Goal: Task Accomplishment & Management: Use online tool/utility

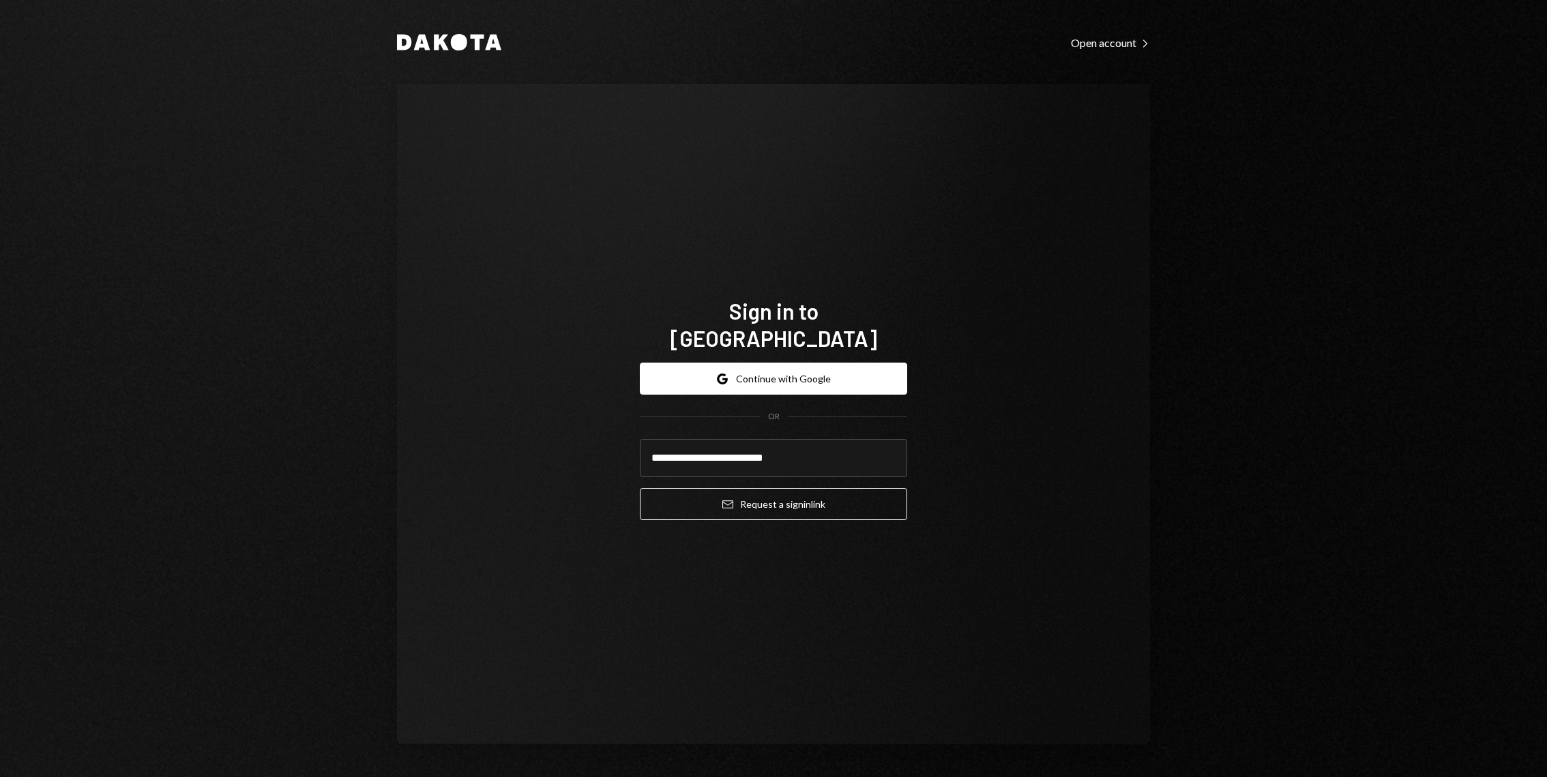
type input "**********"
click at [640, 488] on button "Email Request a sign in link" at bounding box center [773, 504] width 267 height 32
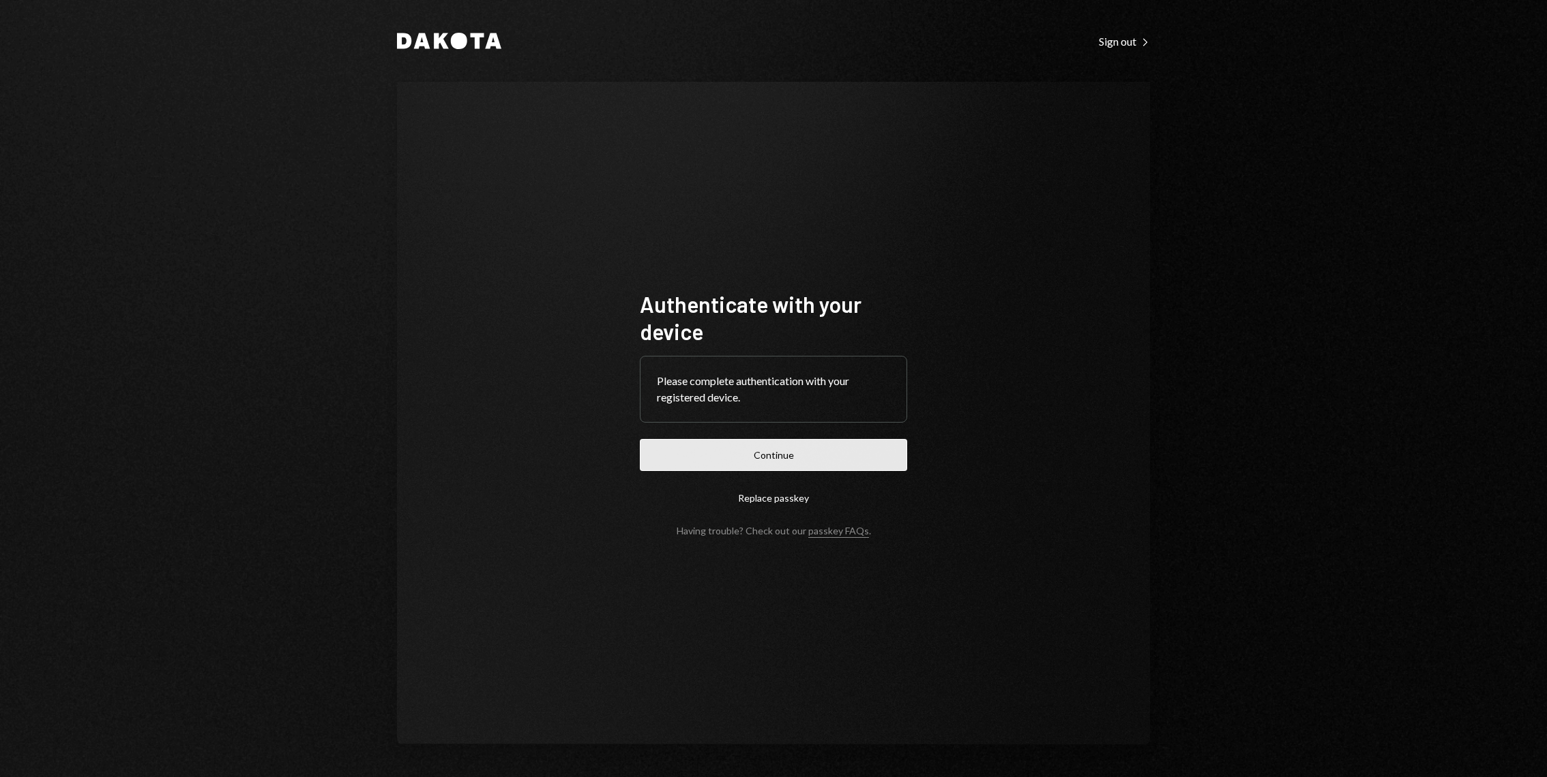
click at [753, 444] on button "Continue" at bounding box center [773, 455] width 267 height 32
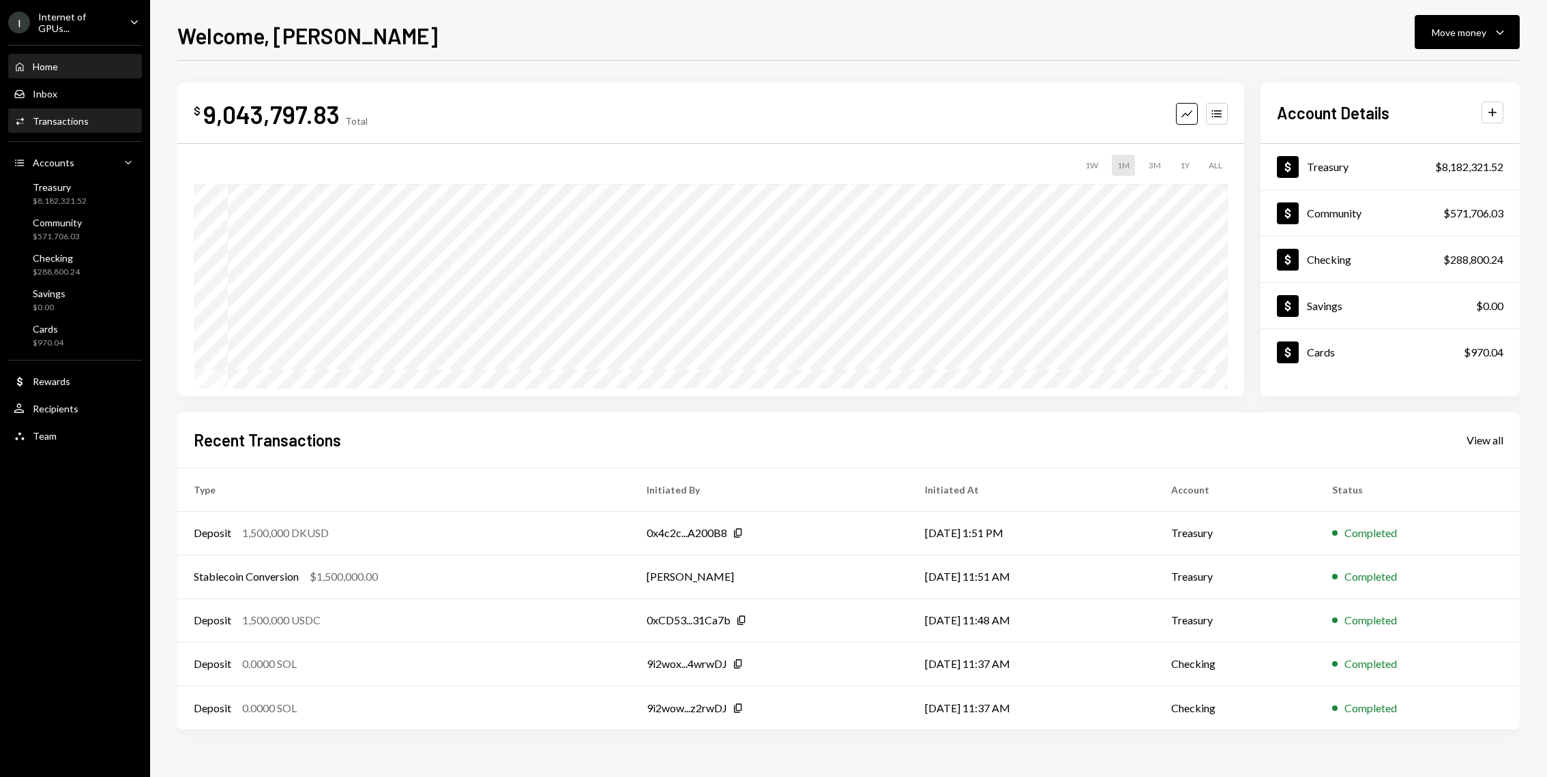
click at [90, 124] on div "Activities Transactions" at bounding box center [75, 121] width 123 height 12
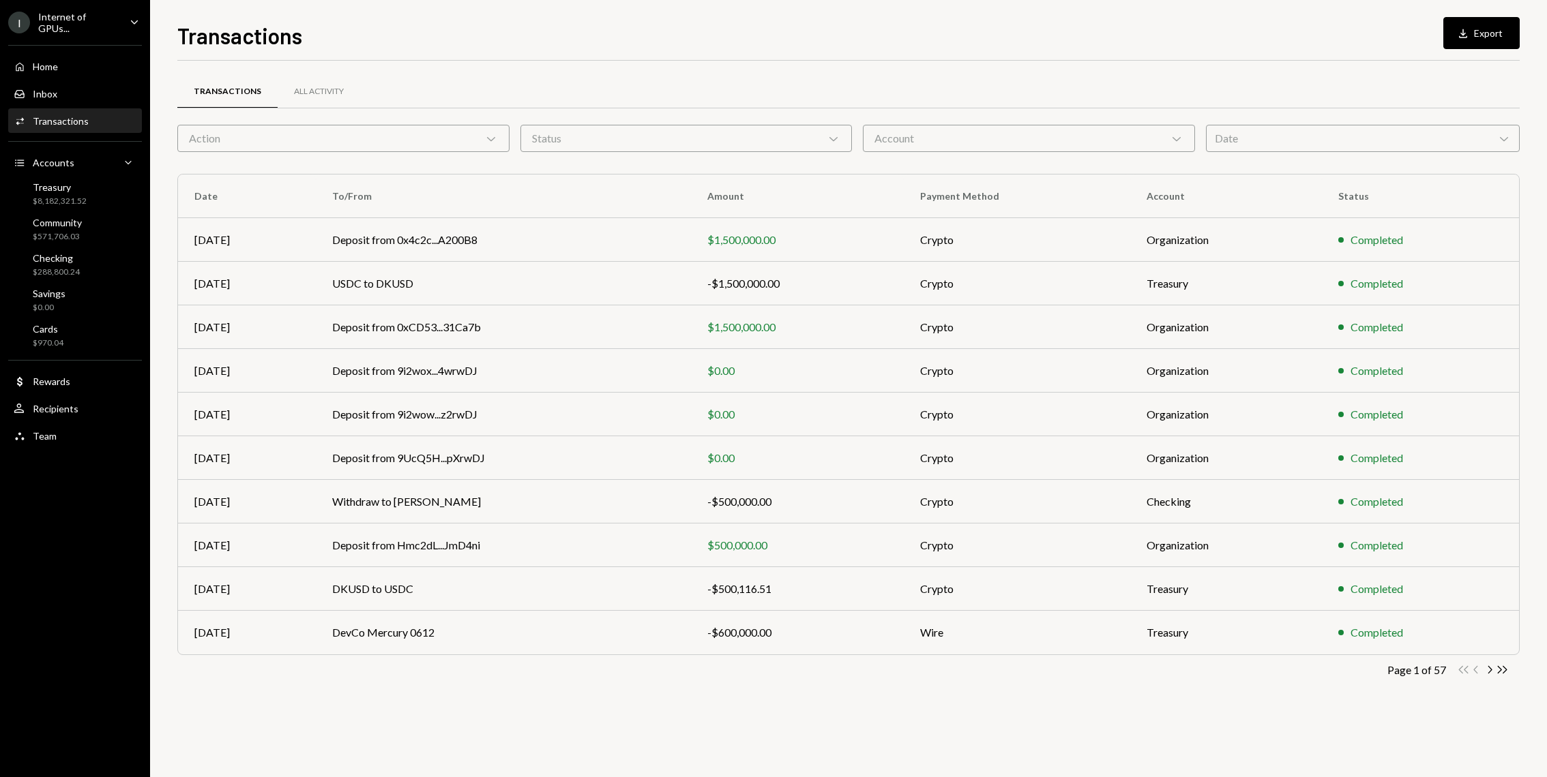
click at [325, 146] on div "Action Chevron Down" at bounding box center [343, 138] width 332 height 27
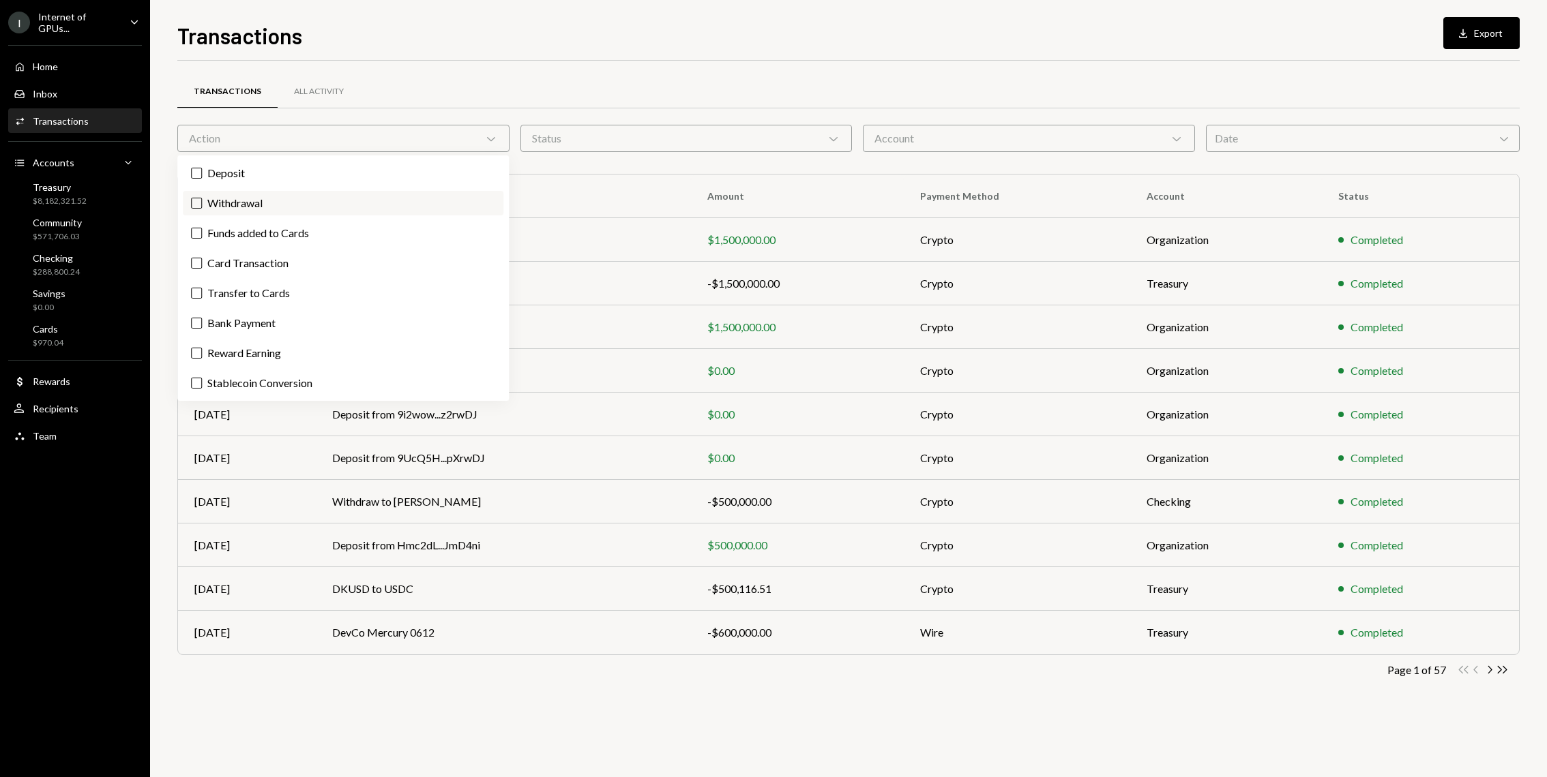
click at [282, 203] on label "Withdrawal" at bounding box center [343, 203] width 321 height 25
click at [202, 203] on button "Withdrawal" at bounding box center [196, 203] width 11 height 11
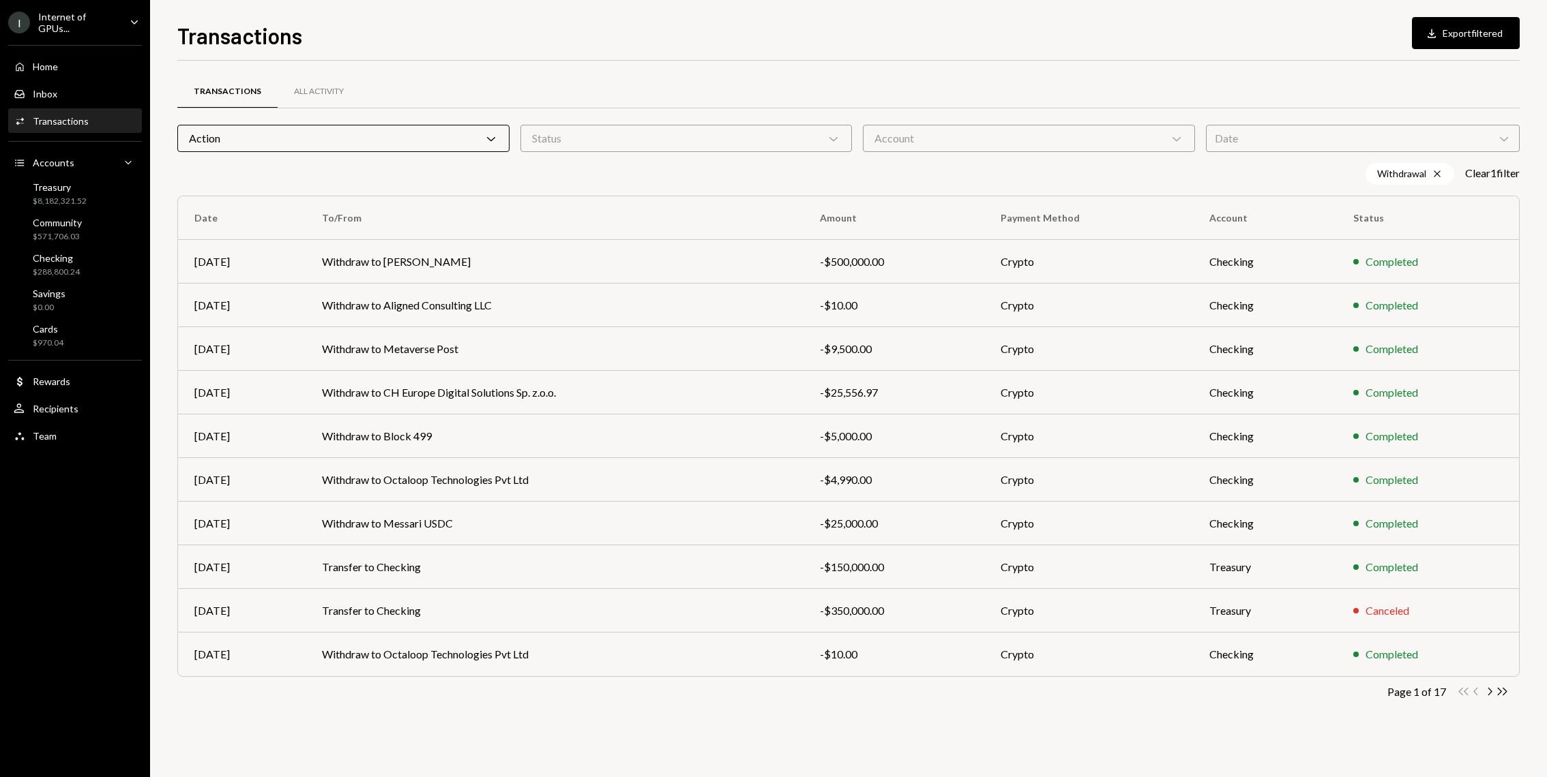
click at [164, 218] on div "Transactions Download Export filtered Transactions All Activity Action Chevron …" at bounding box center [848, 388] width 1397 height 777
click at [466, 368] on td "Withdraw to Metaverse Post" at bounding box center [555, 349] width 498 height 44
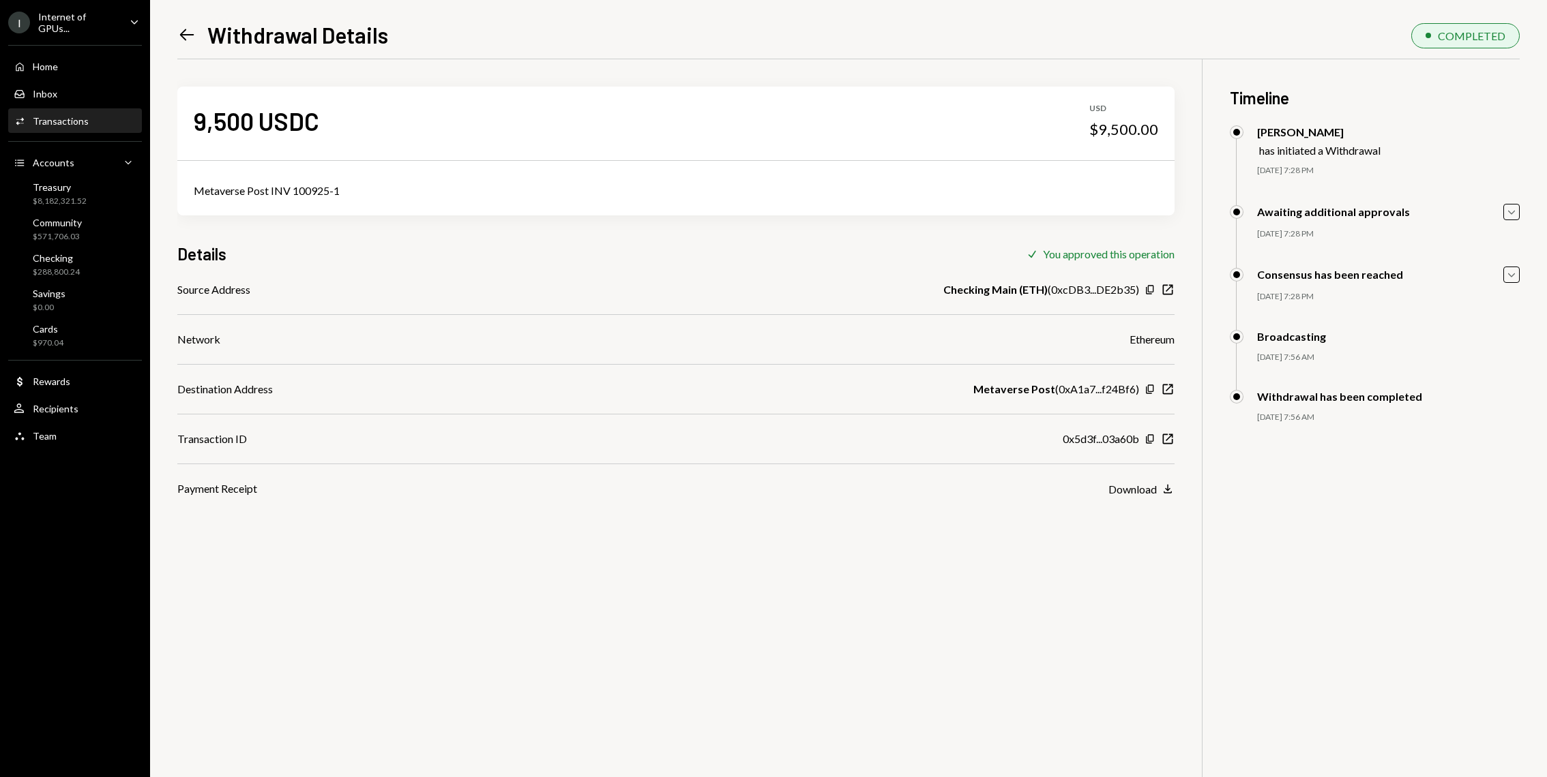
click at [1134, 499] on div "9,500 USDC USD $9,500.00 Metaverse Post INV 100925-1 Details Check You approved…" at bounding box center [848, 447] width 1342 height 777
click at [1136, 490] on div "Download" at bounding box center [1132, 489] width 48 height 13
click at [85, 116] on div "Transactions" at bounding box center [61, 121] width 56 height 12
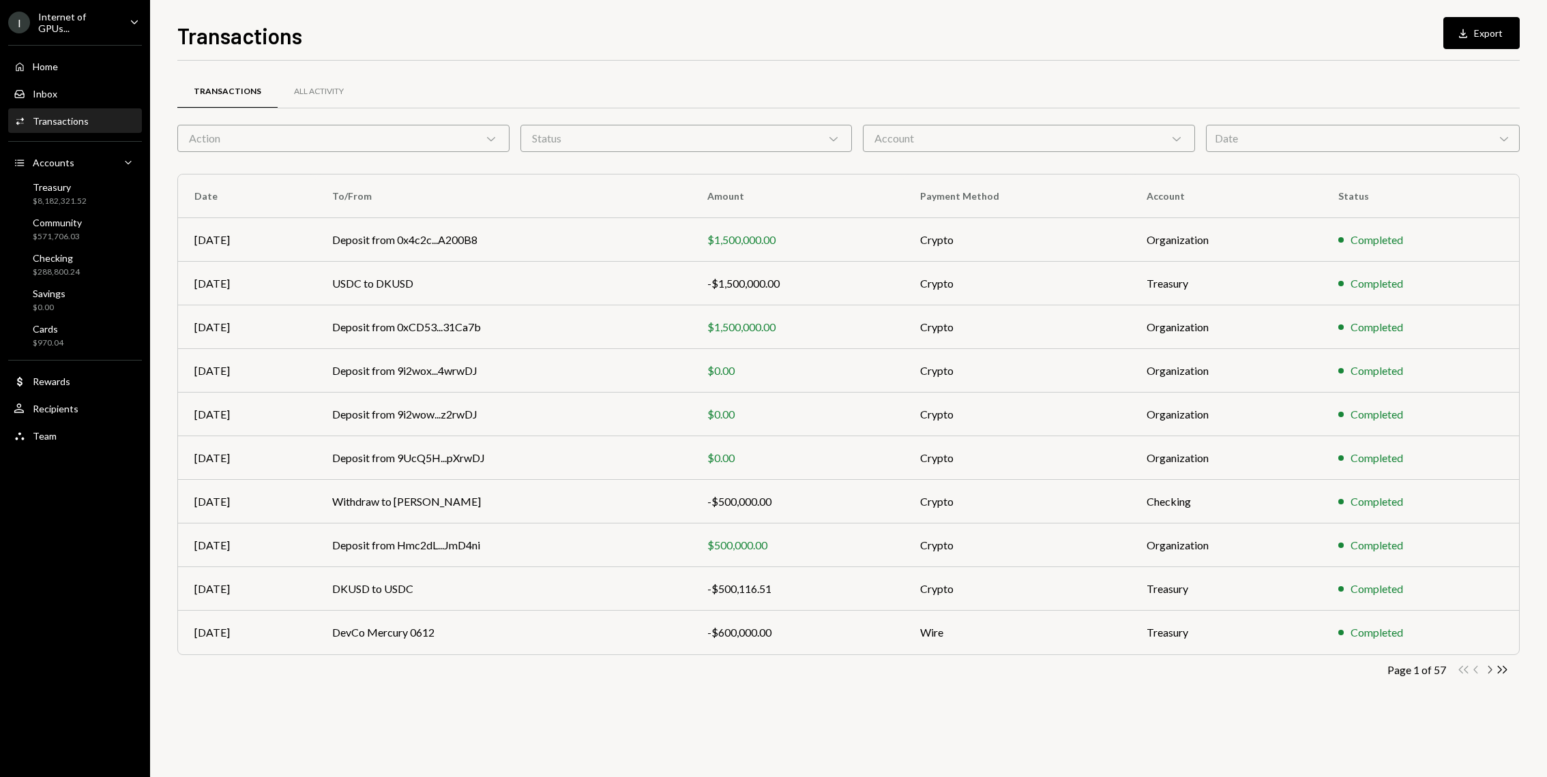
click at [1487, 671] on icon "Chevron Right" at bounding box center [1489, 670] width 13 height 13
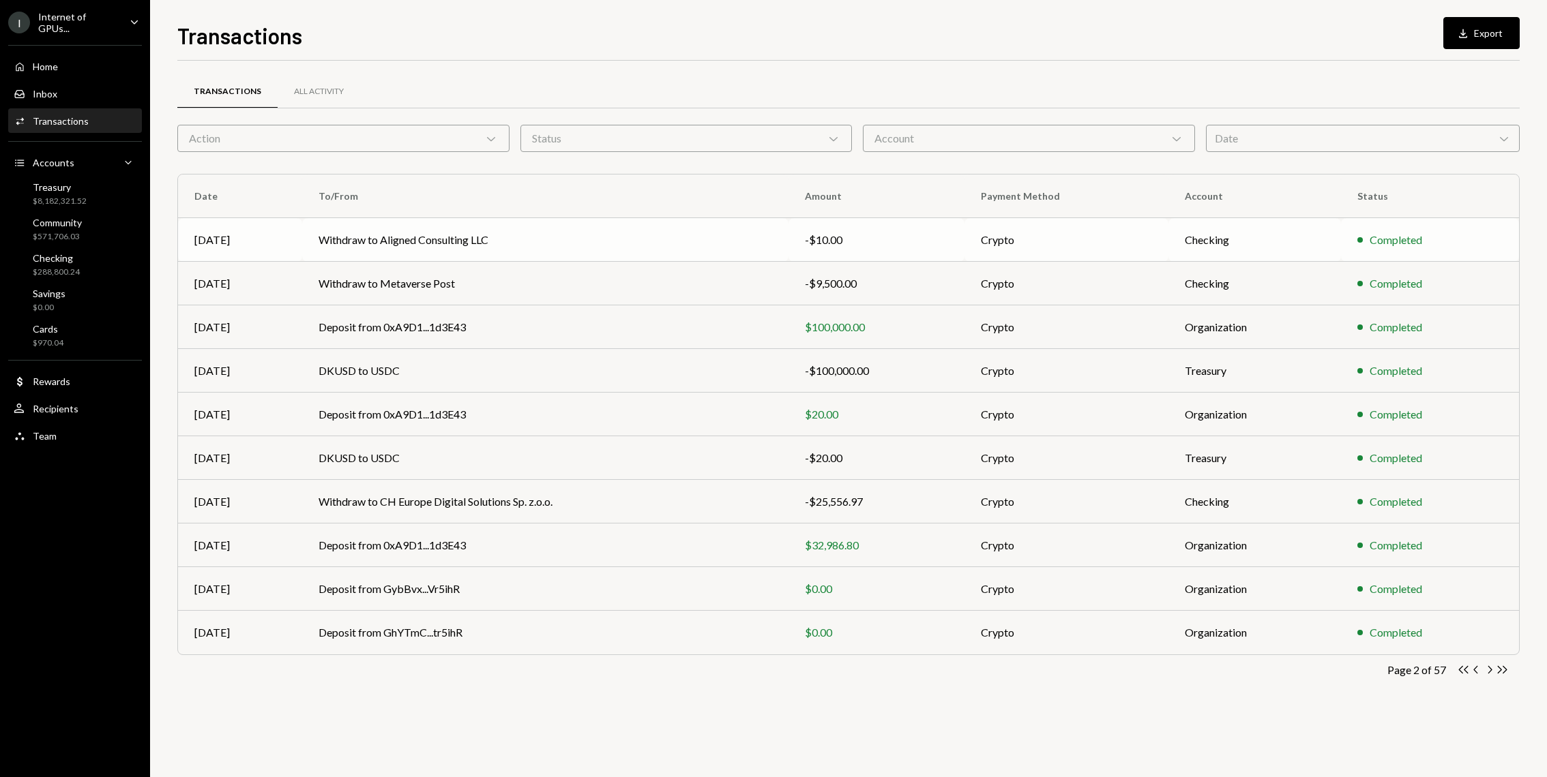
click at [750, 235] on td "Withdraw to Aligned Consulting LLC" at bounding box center [545, 240] width 486 height 44
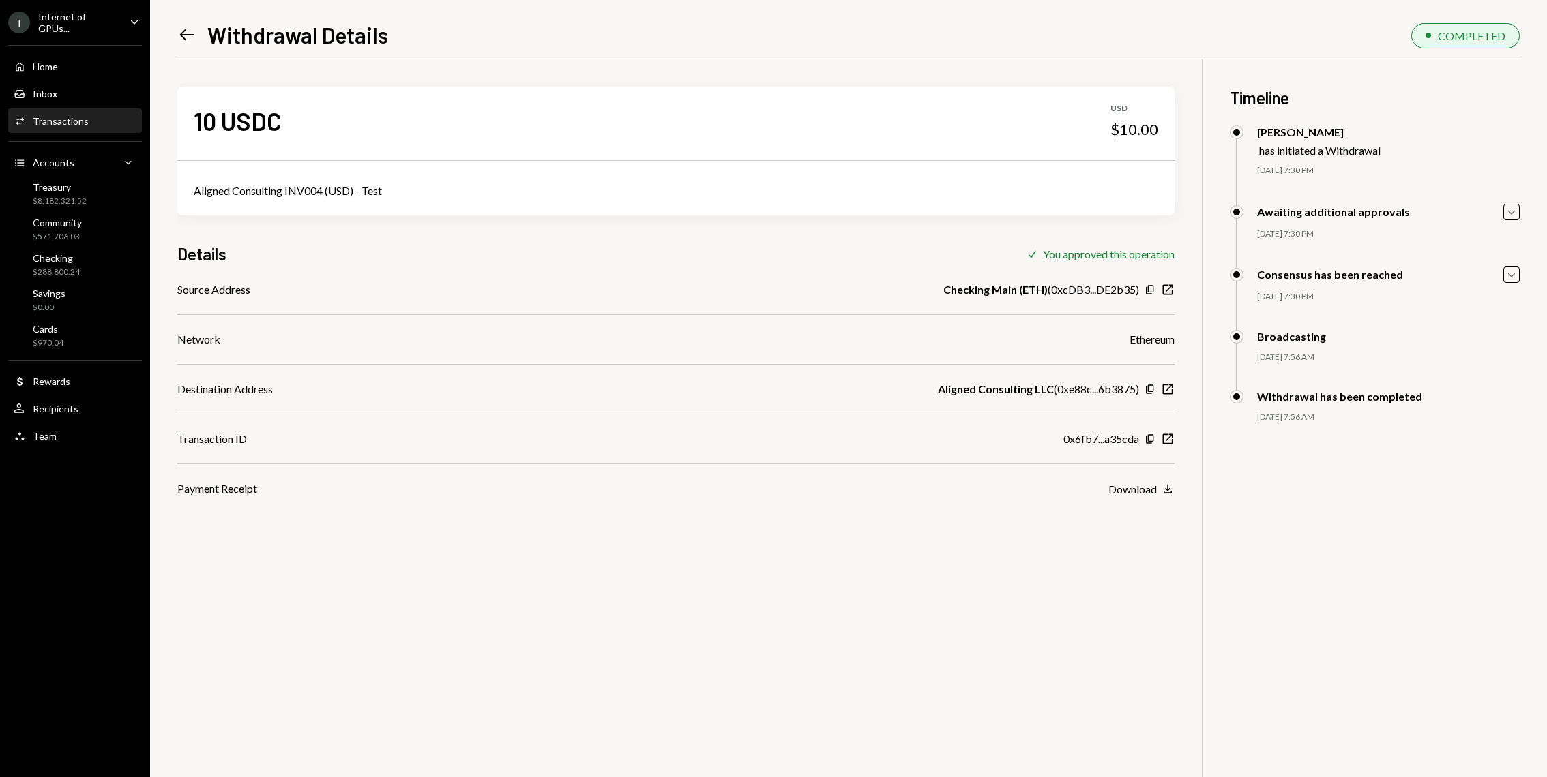
click at [295, 194] on div "Aligned Consulting INV004 (USD) - Test" at bounding box center [676, 191] width 964 height 16
copy div "Aligned Consulting INV004 (USD) - Test"
click at [64, 57] on div "Home Home" at bounding box center [75, 66] width 123 height 23
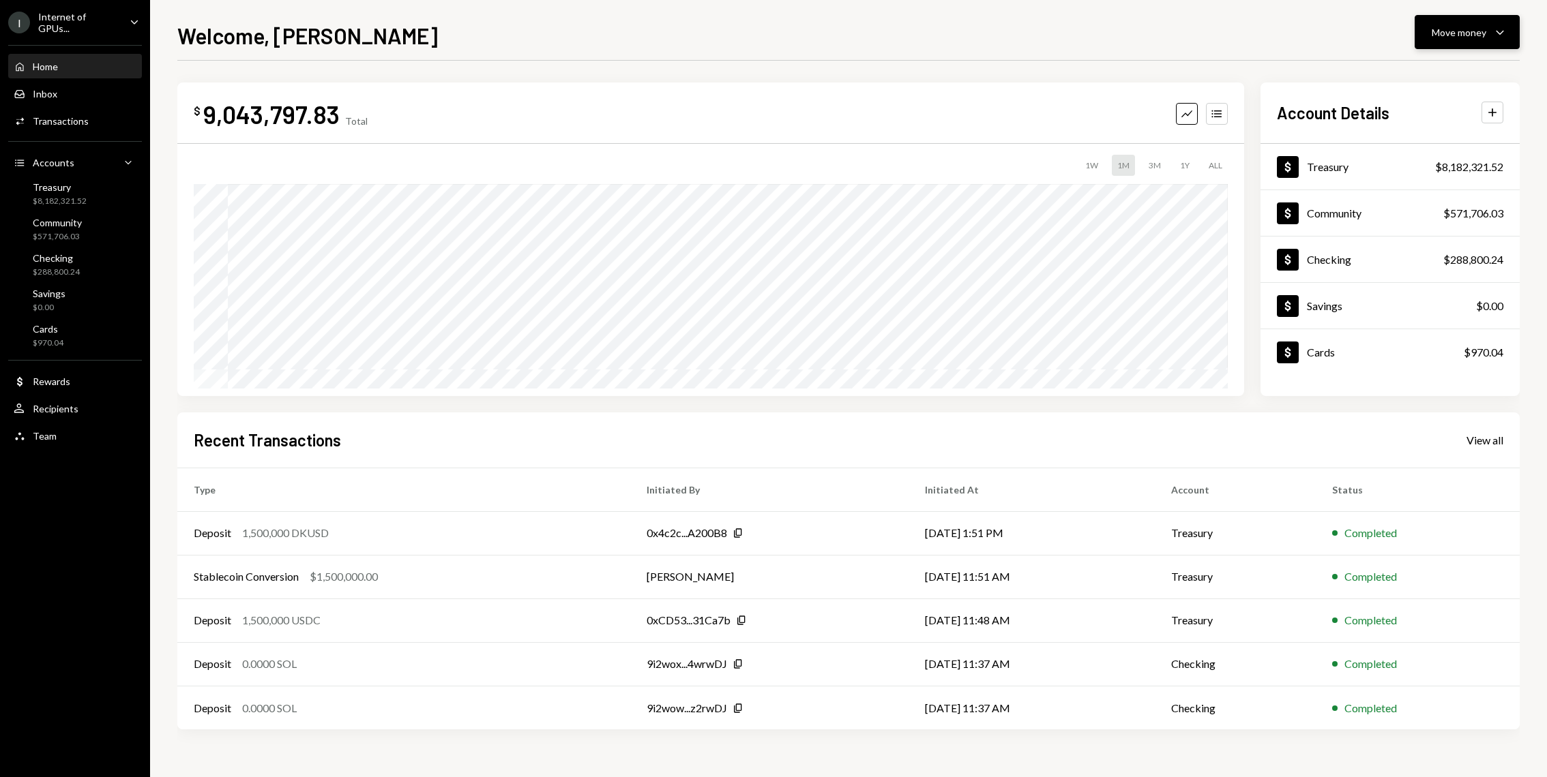
click at [1505, 32] on icon "Caret Down" at bounding box center [1500, 32] width 16 height 16
click at [1439, 69] on div "Send" at bounding box center [1456, 73] width 100 height 14
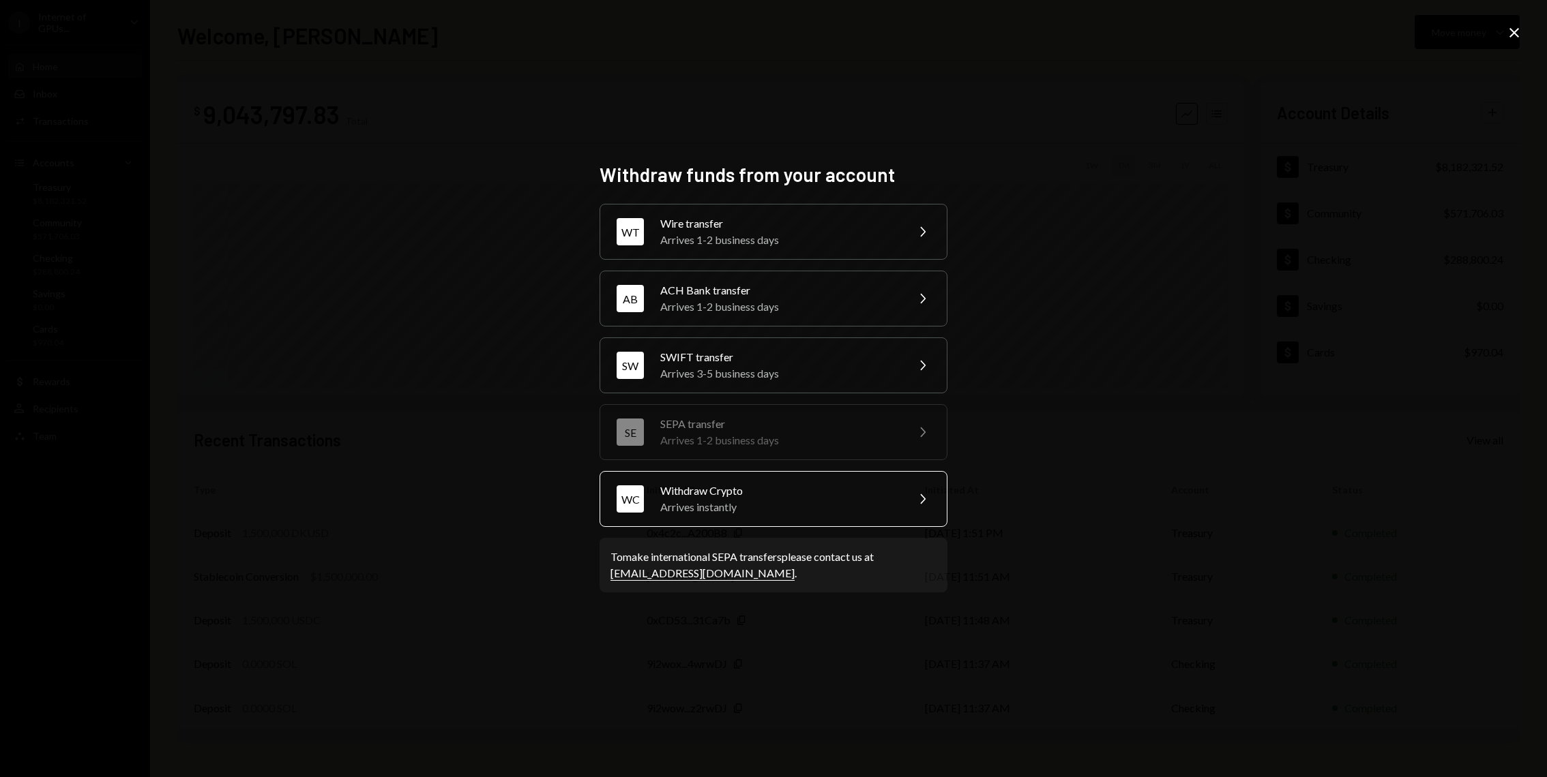
click at [728, 484] on div "Withdraw Crypto" at bounding box center [778, 491] width 237 height 16
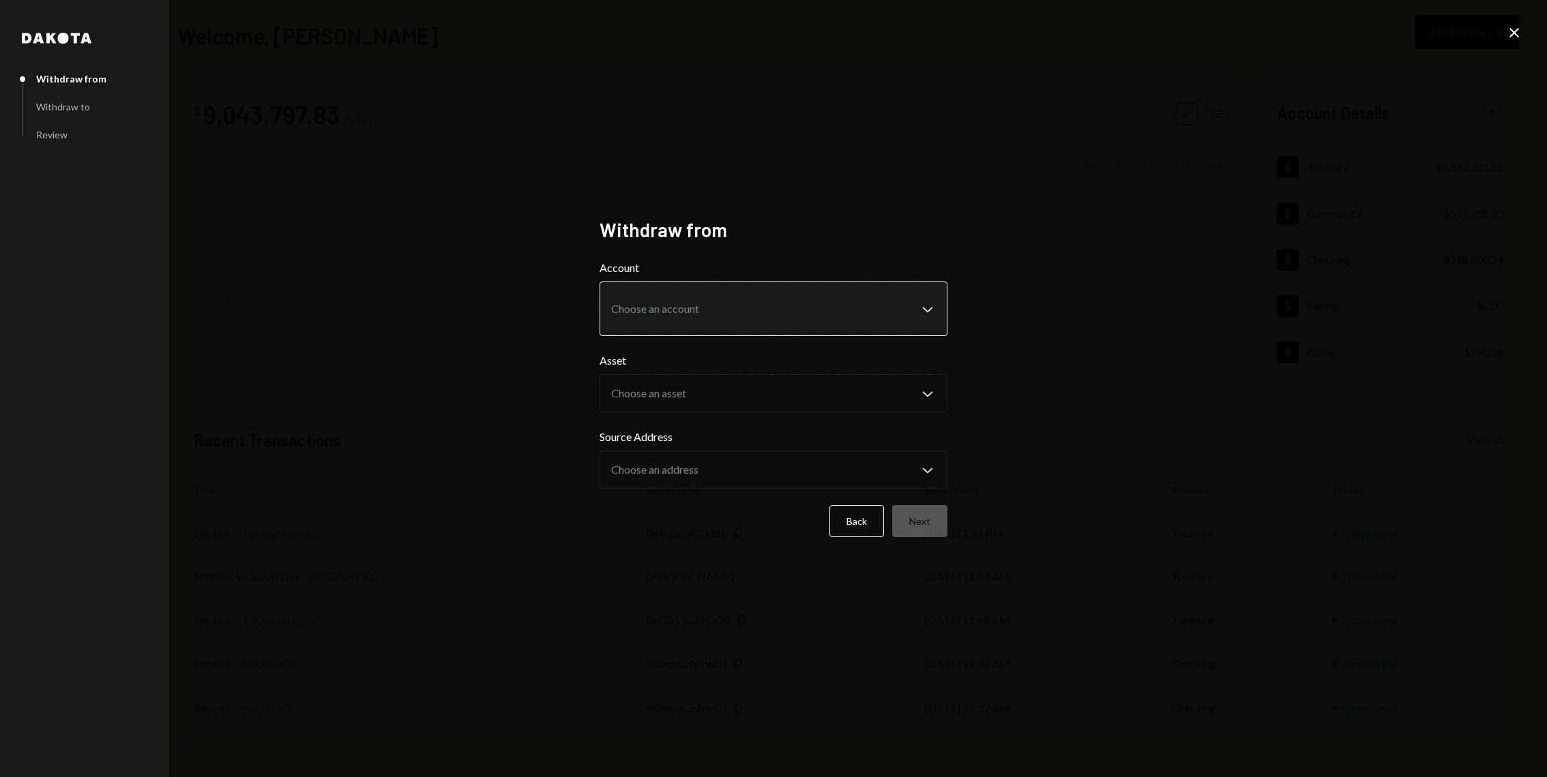
click at [719, 295] on body "I Internet of GPUs... Caret Down Home Home Inbox Inbox Activities Transactions …" at bounding box center [773, 388] width 1547 height 777
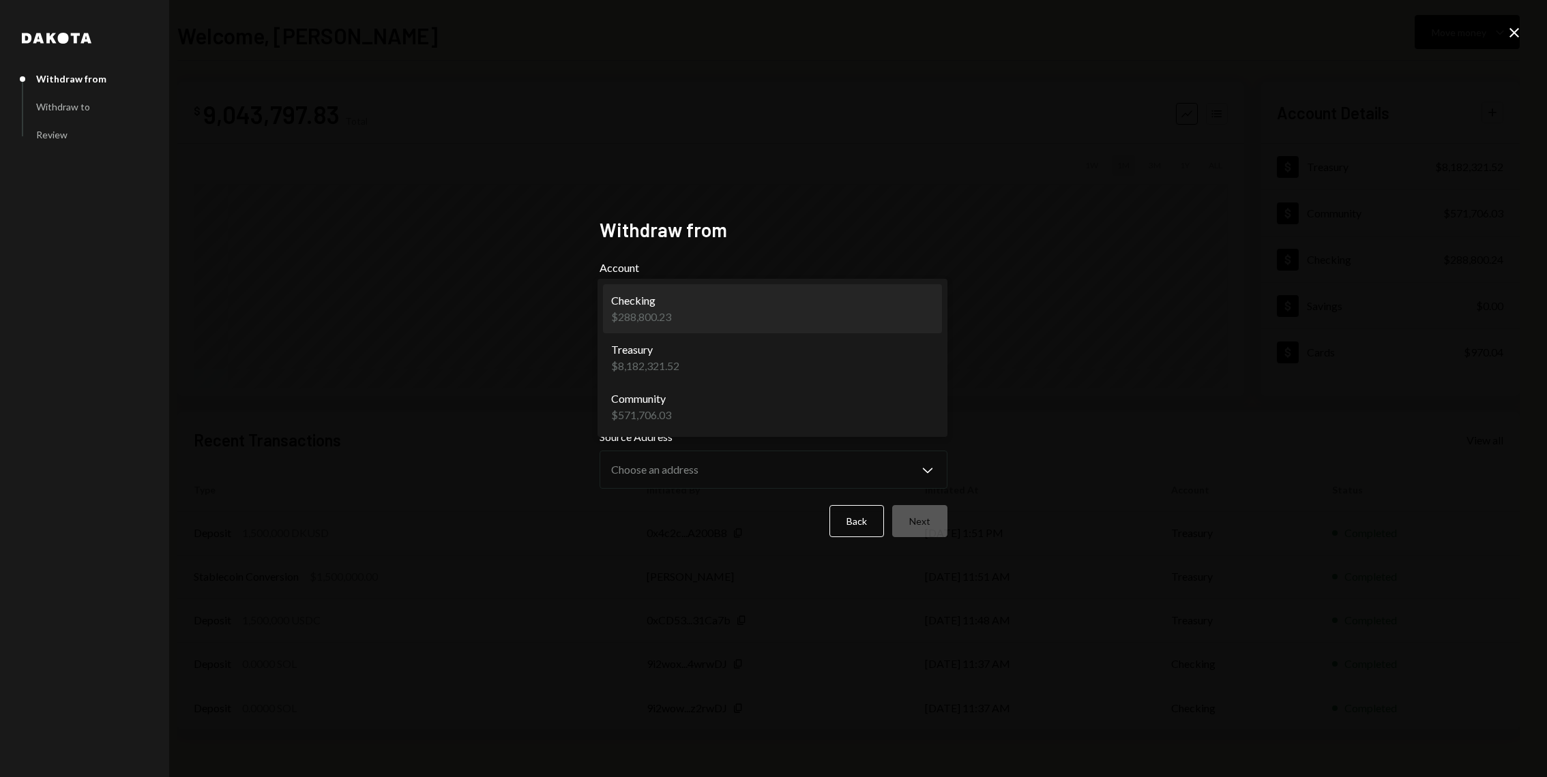
select select "**********"
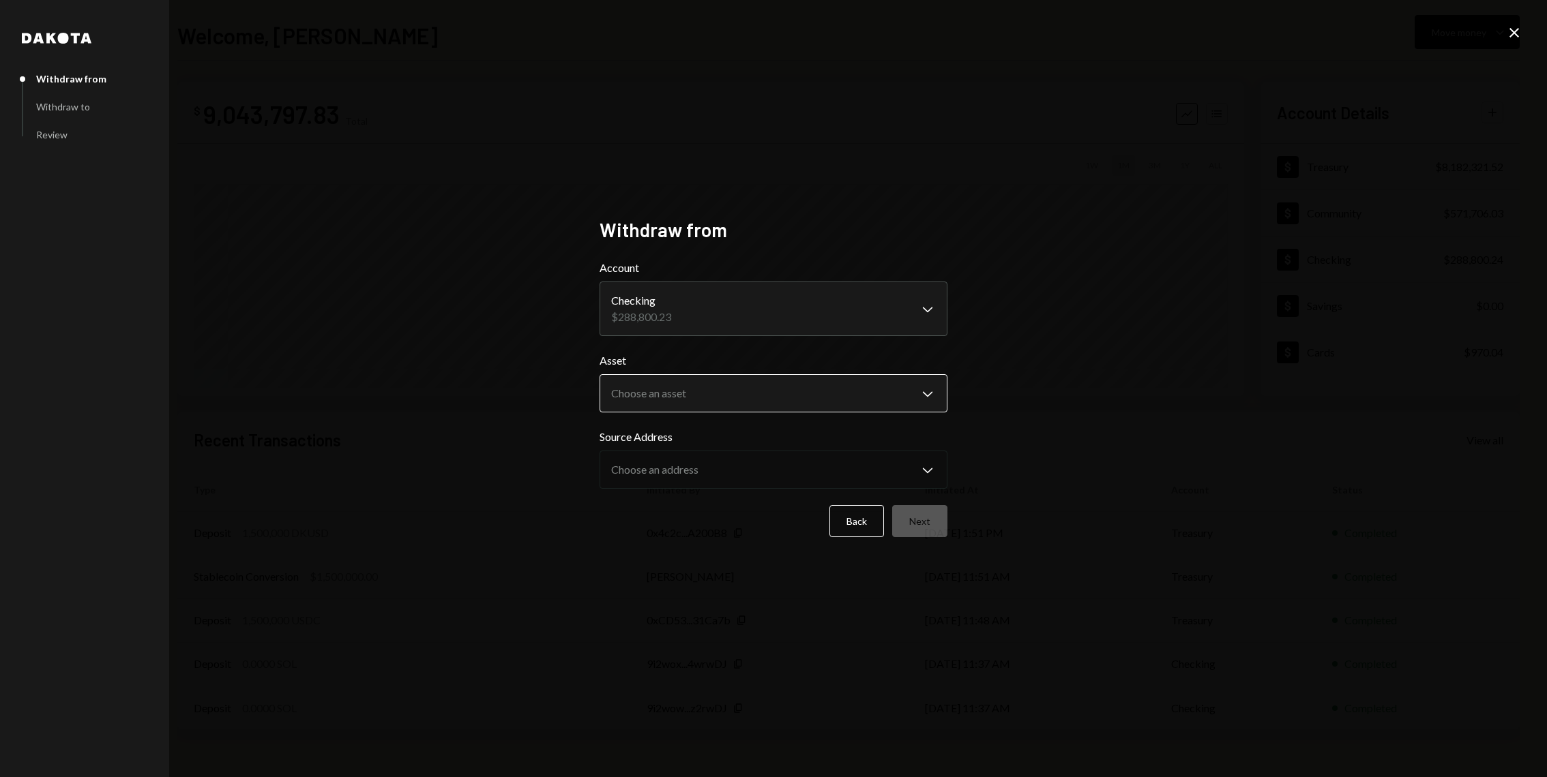
click at [698, 390] on body "I Internet of GPUs... Caret Down Home Home Inbox Inbox Activities Transactions …" at bounding box center [773, 388] width 1547 height 777
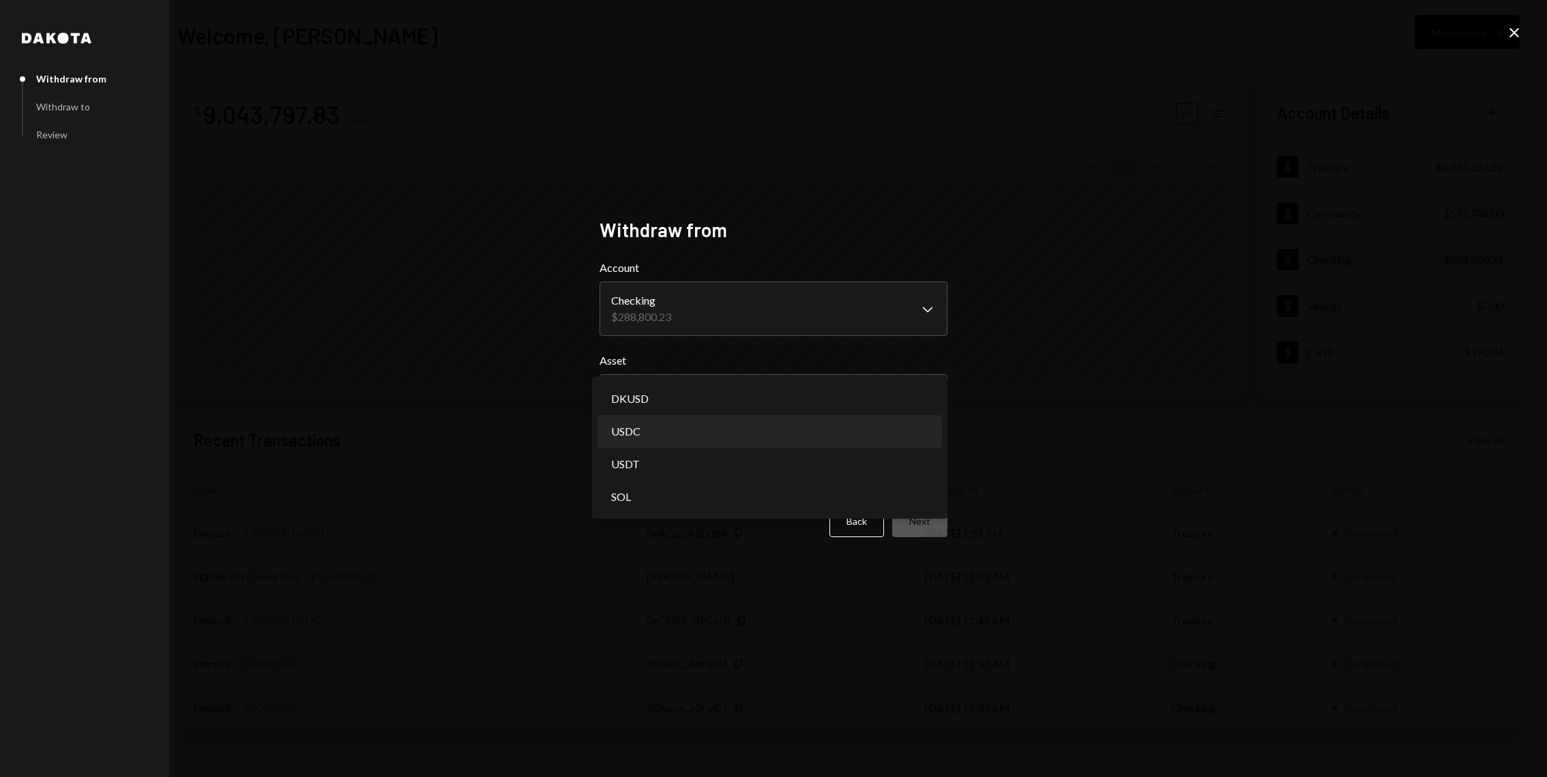
select select "****"
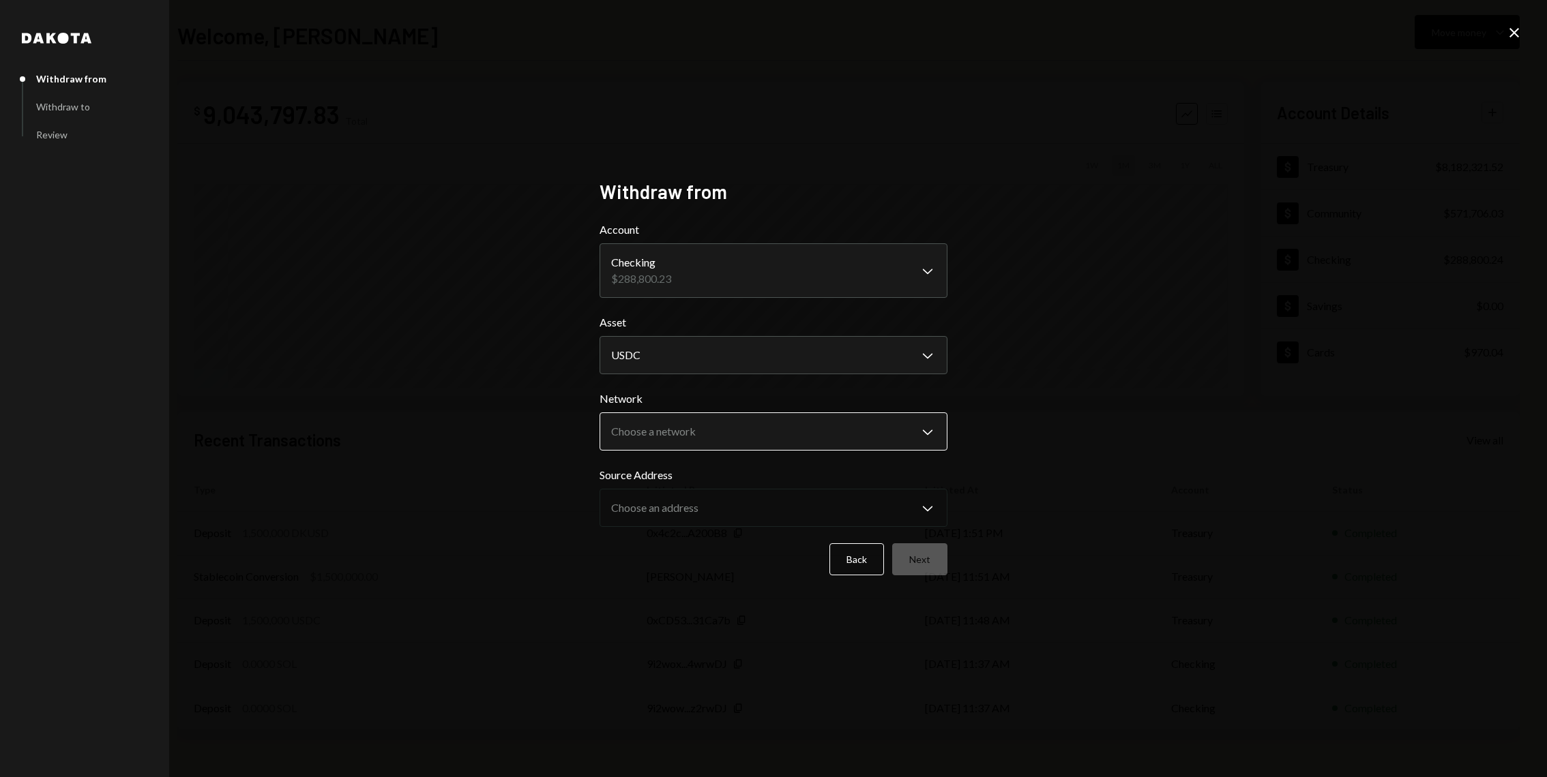
click at [689, 445] on body "I Internet of GPUs... Caret Down Home Home Inbox Inbox Activities Transactions …" at bounding box center [773, 388] width 1547 height 777
select select "**********"
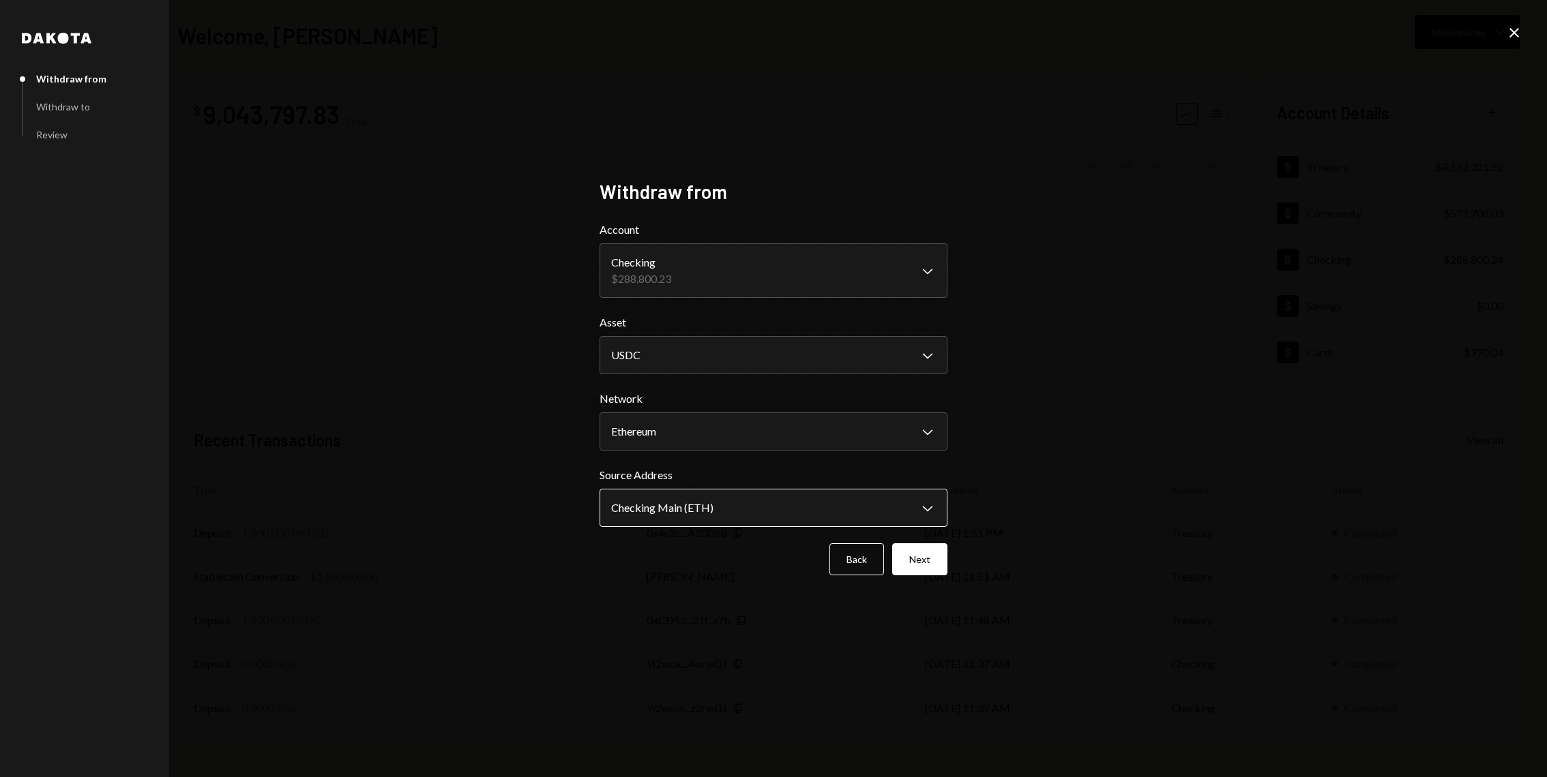
click at [691, 511] on body "I Internet of GPUs... Caret Down Home Home Inbox Inbox Activities Transactions …" at bounding box center [773, 388] width 1547 height 777
click at [923, 561] on button "Next" at bounding box center [919, 560] width 55 height 32
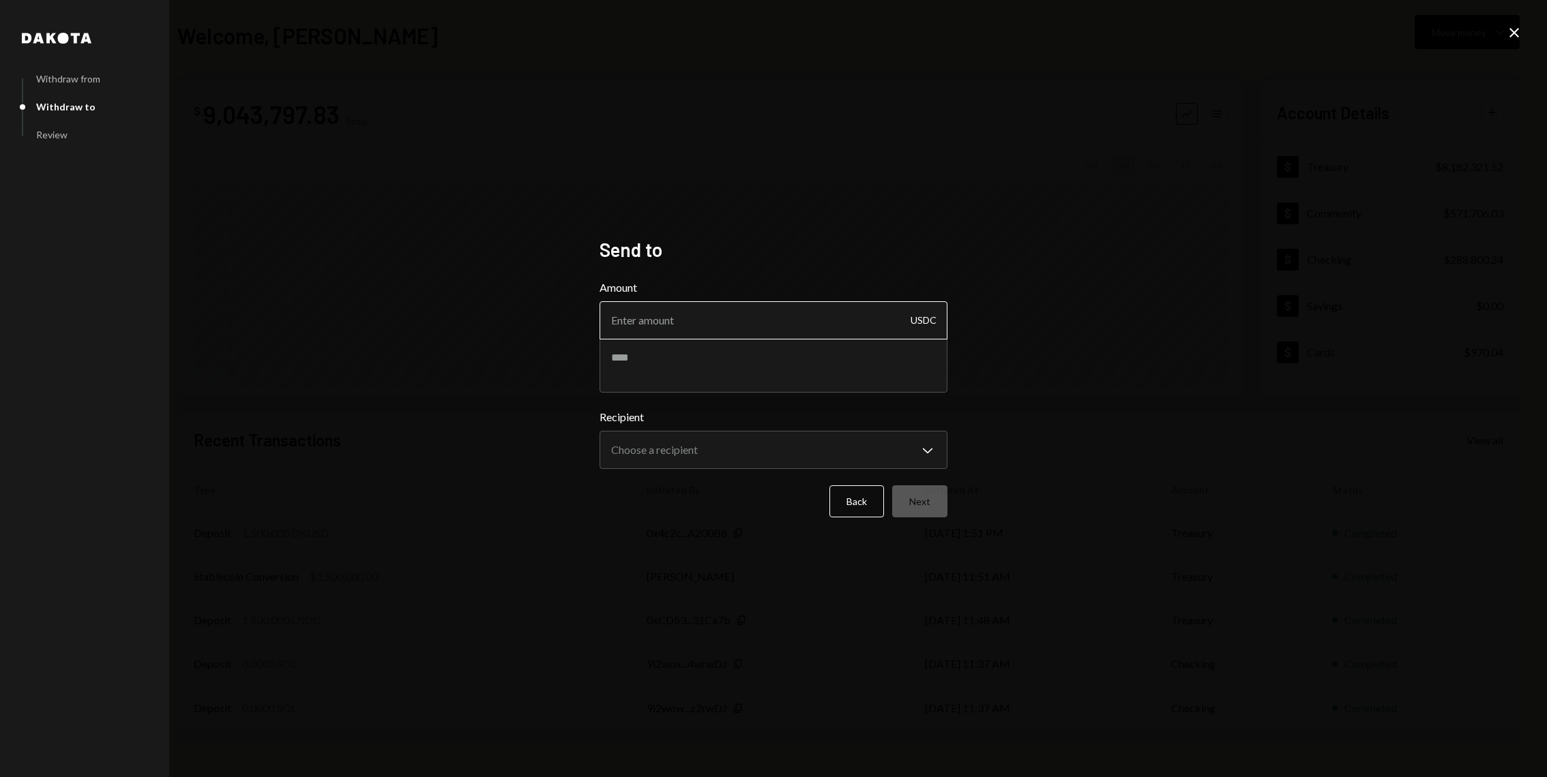
click at [670, 320] on input "Amount" at bounding box center [773, 320] width 348 height 38
click at [684, 383] on textarea at bounding box center [773, 365] width 348 height 55
paste textarea "**********"
type textarea "**********"
type input "4990"
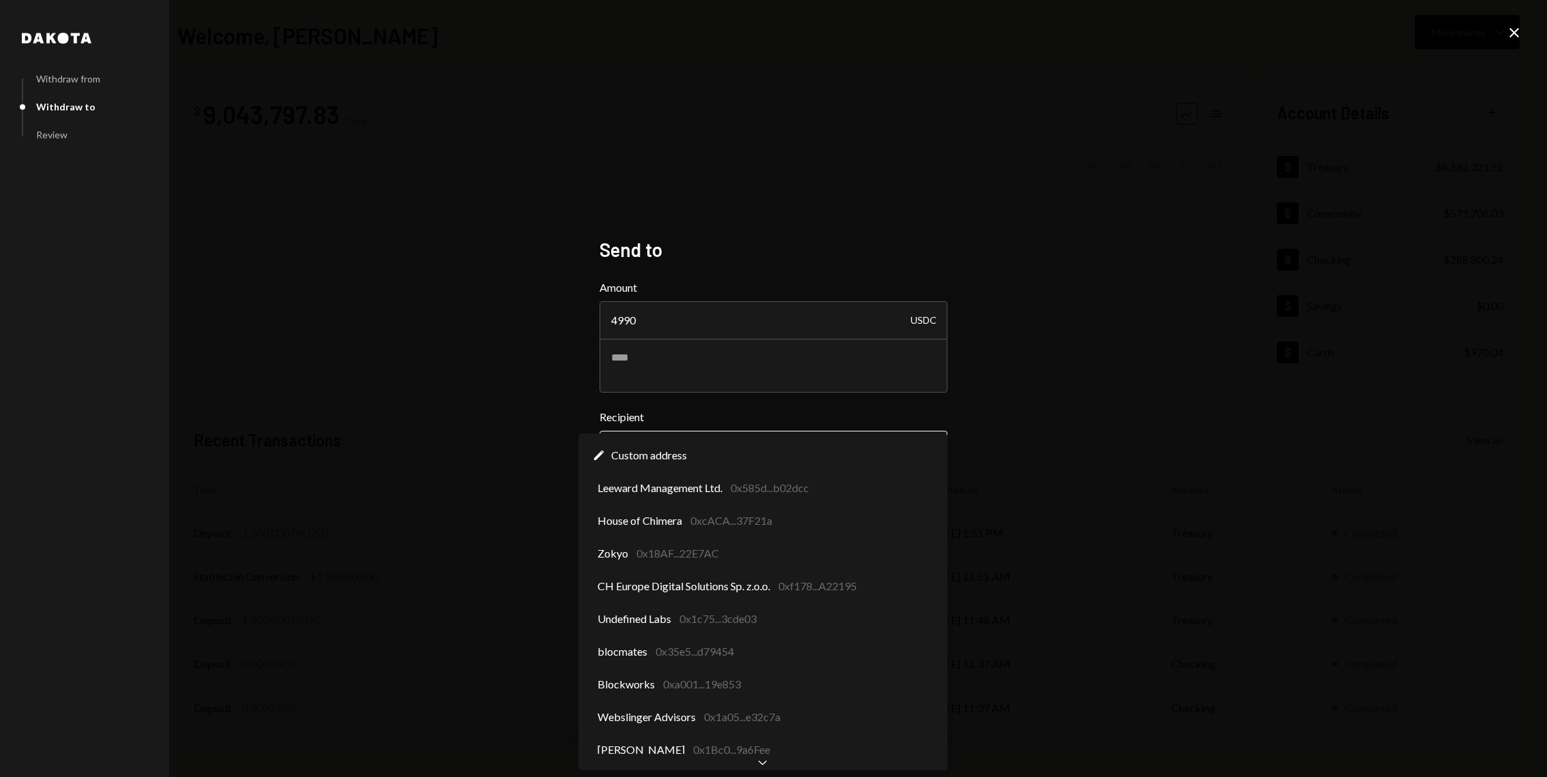
click at [769, 452] on body "I Internet of GPUs... Caret Down Home Home Inbox Inbox Activities Transactions …" at bounding box center [773, 388] width 1547 height 777
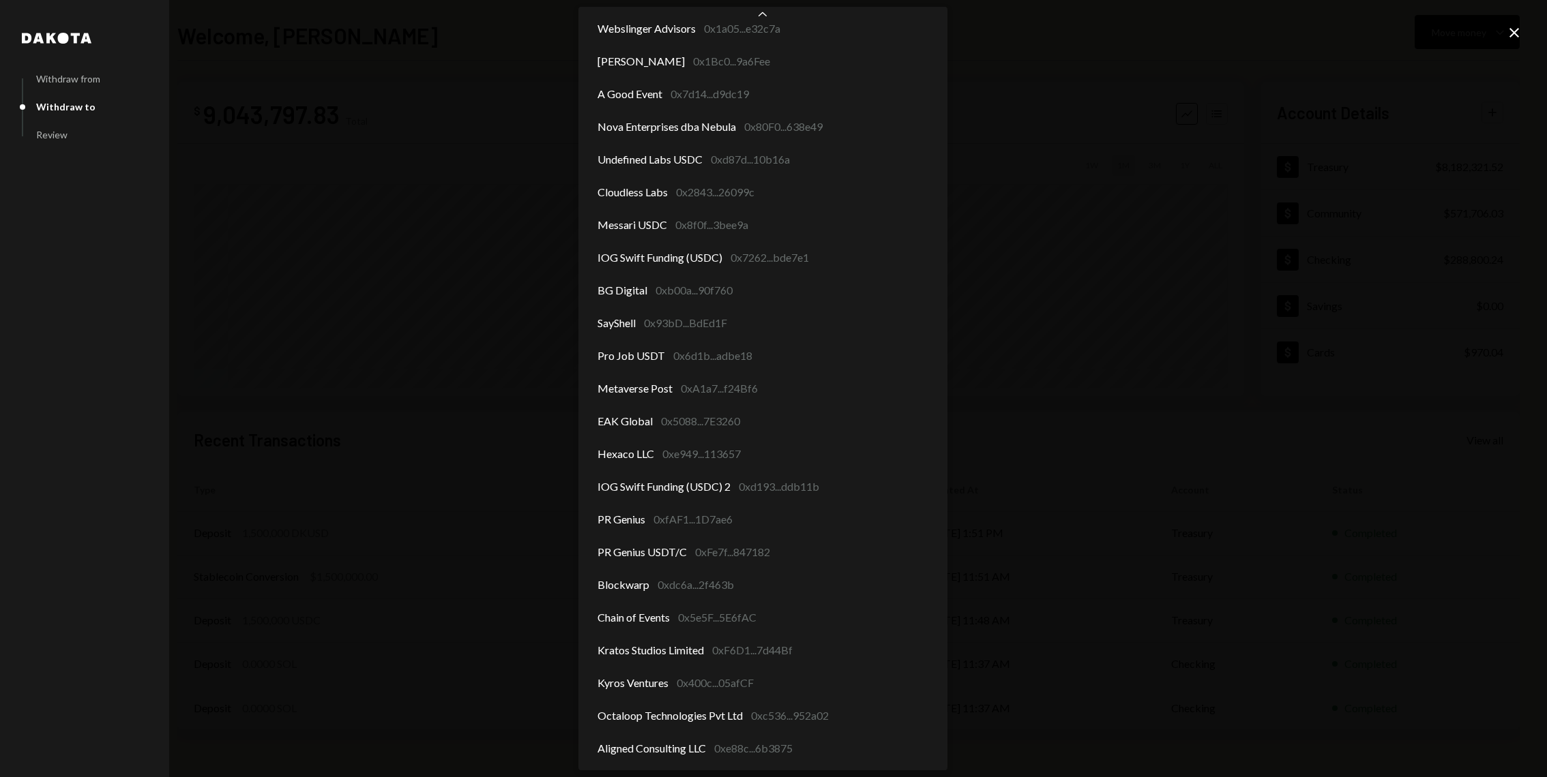
scroll to position [278, 0]
select select "**********"
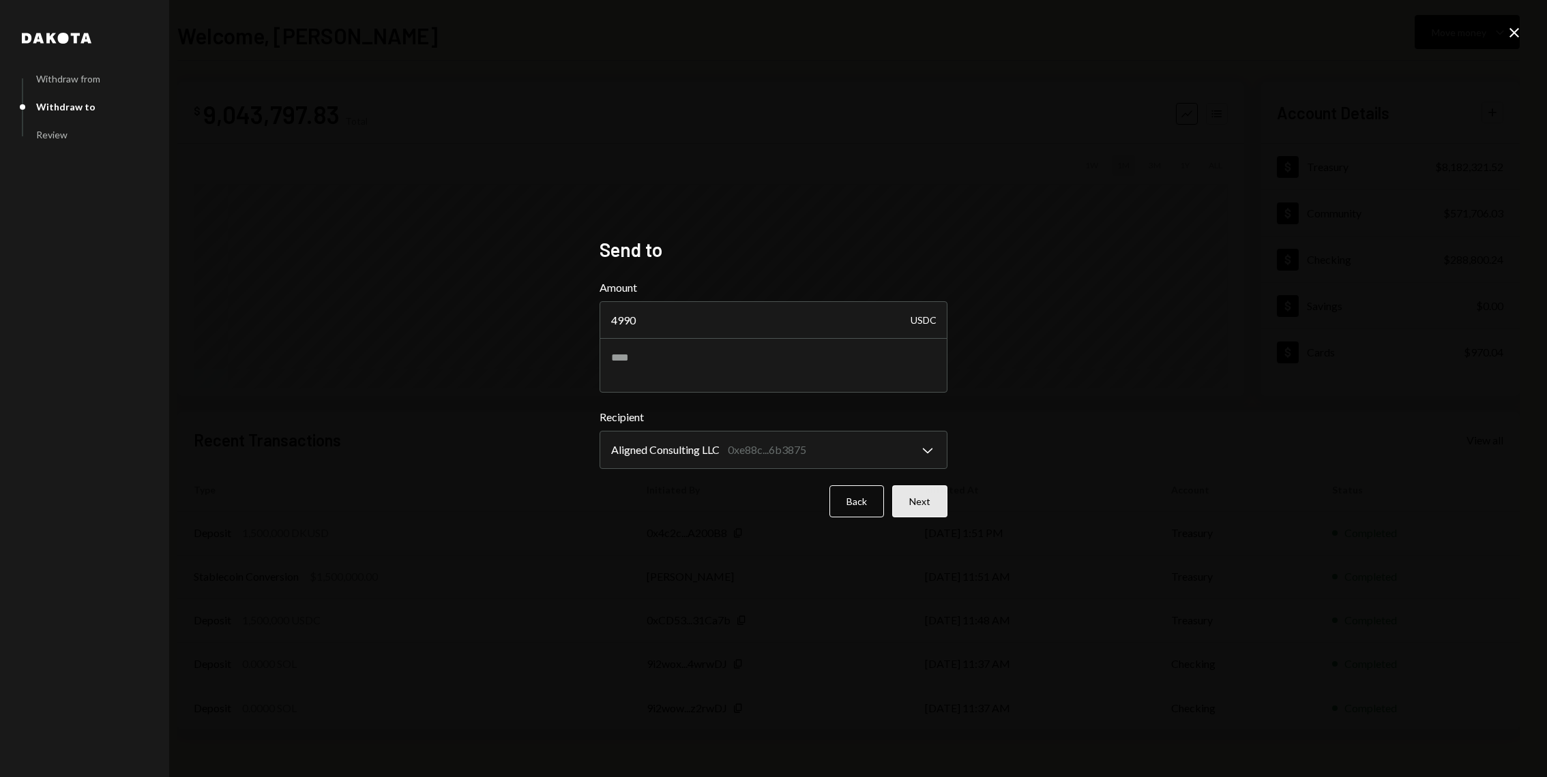
click at [917, 494] on button "Next" at bounding box center [919, 502] width 55 height 32
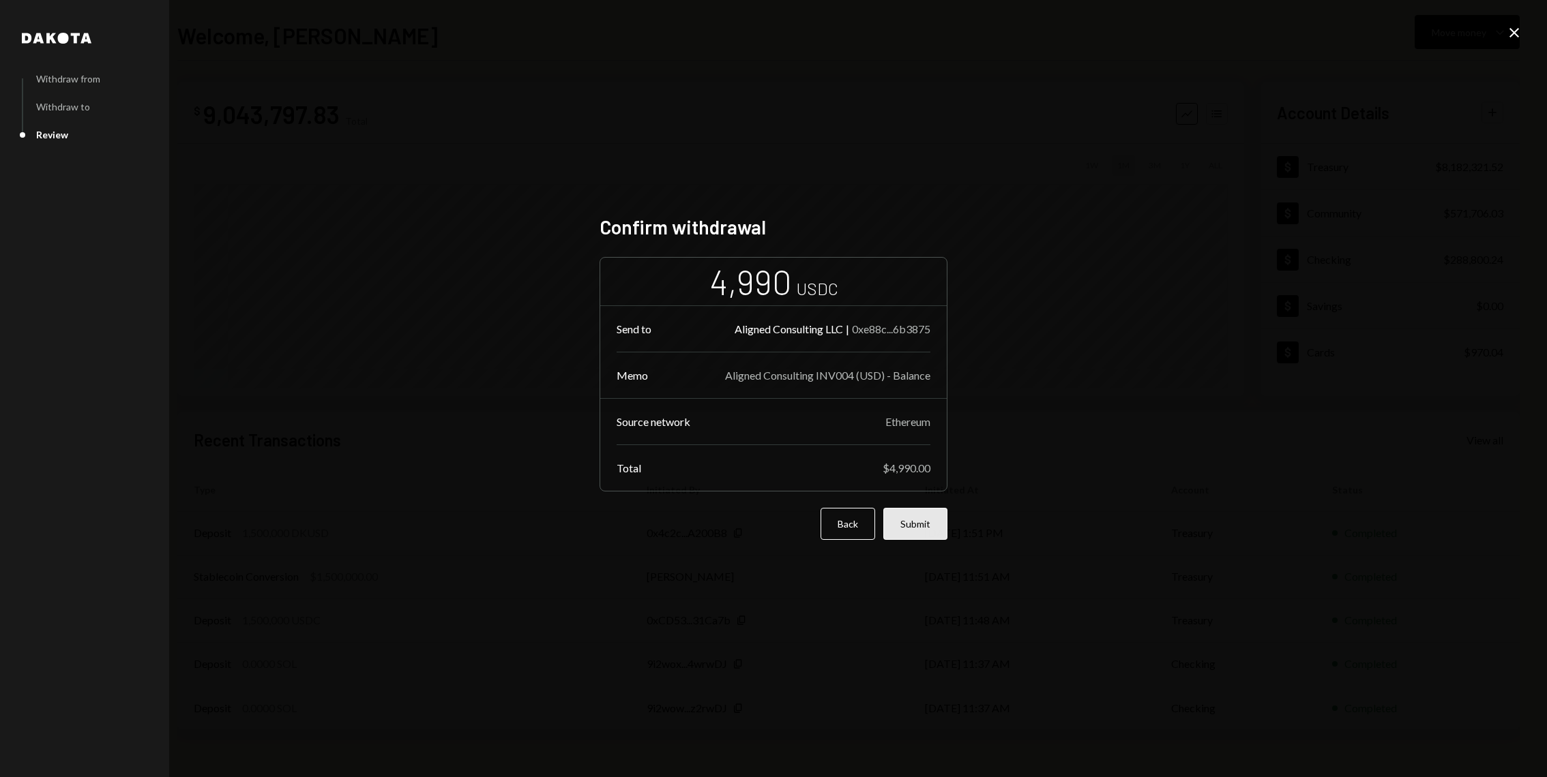
click at [909, 511] on button "Submit" at bounding box center [915, 524] width 64 height 32
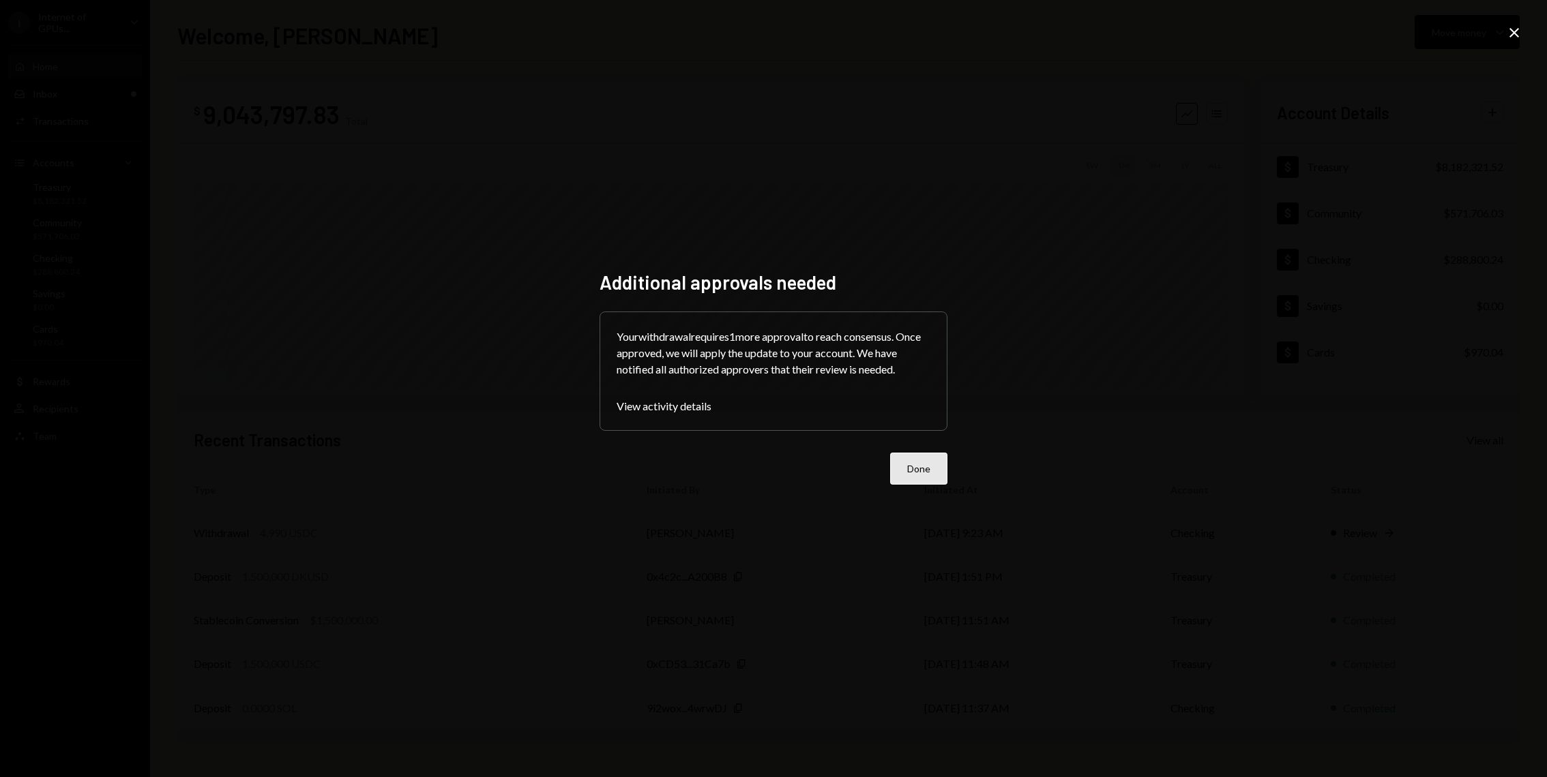
click at [913, 462] on button "Done" at bounding box center [918, 469] width 57 height 32
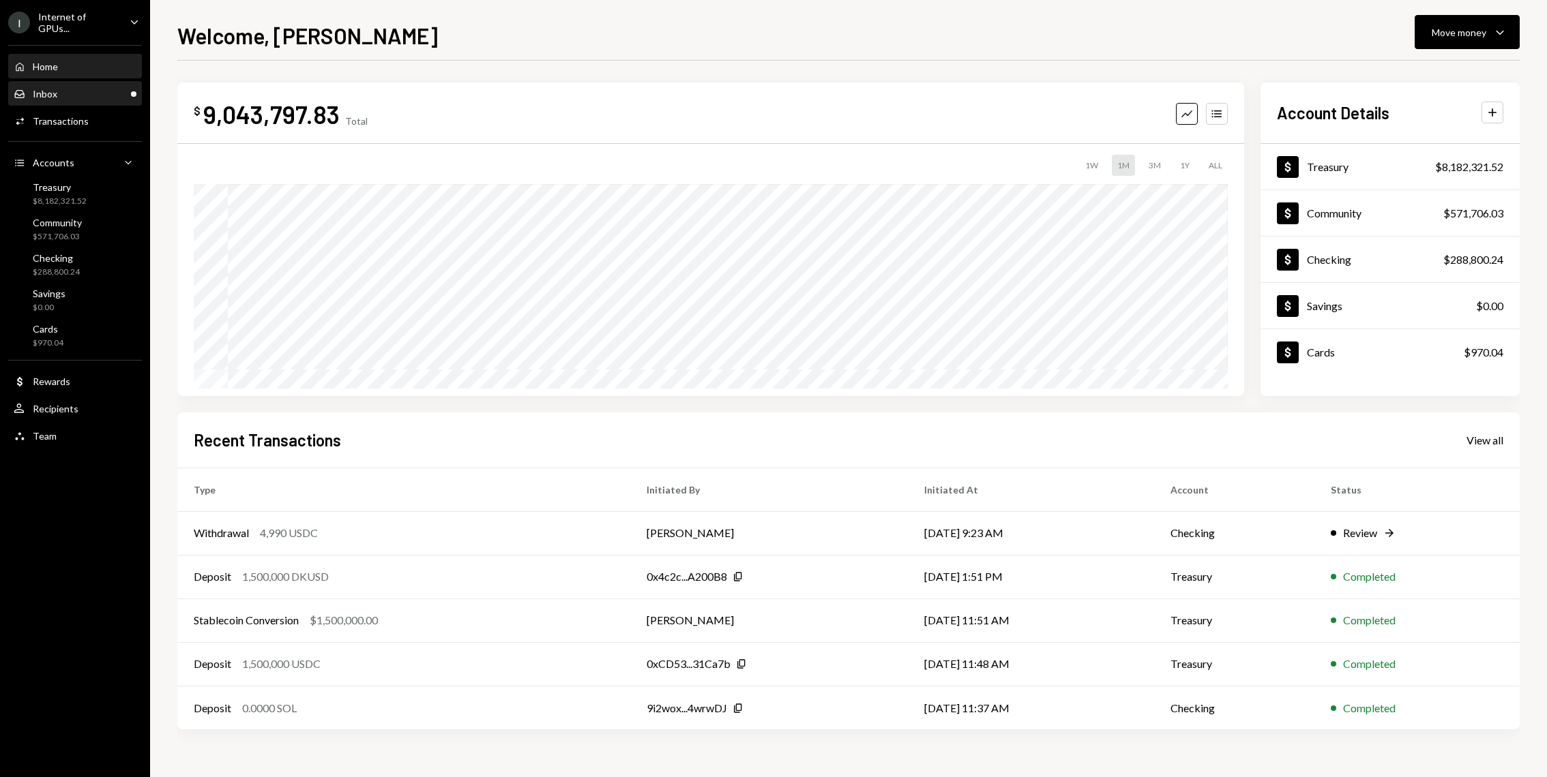
click at [79, 98] on div "Inbox Inbox" at bounding box center [75, 94] width 123 height 12
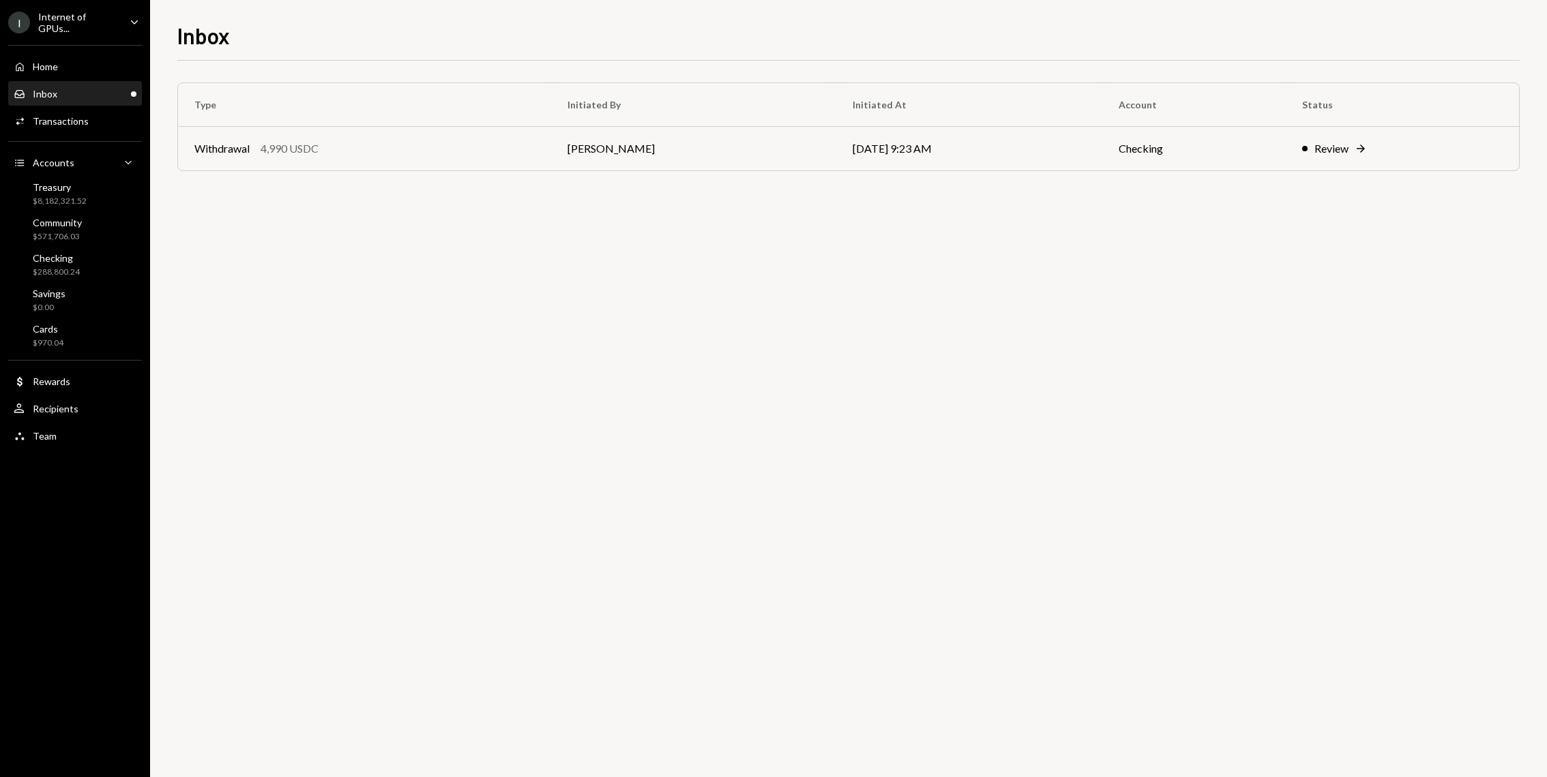
click at [87, 20] on div "Internet of GPUs..." at bounding box center [78, 22] width 80 height 23
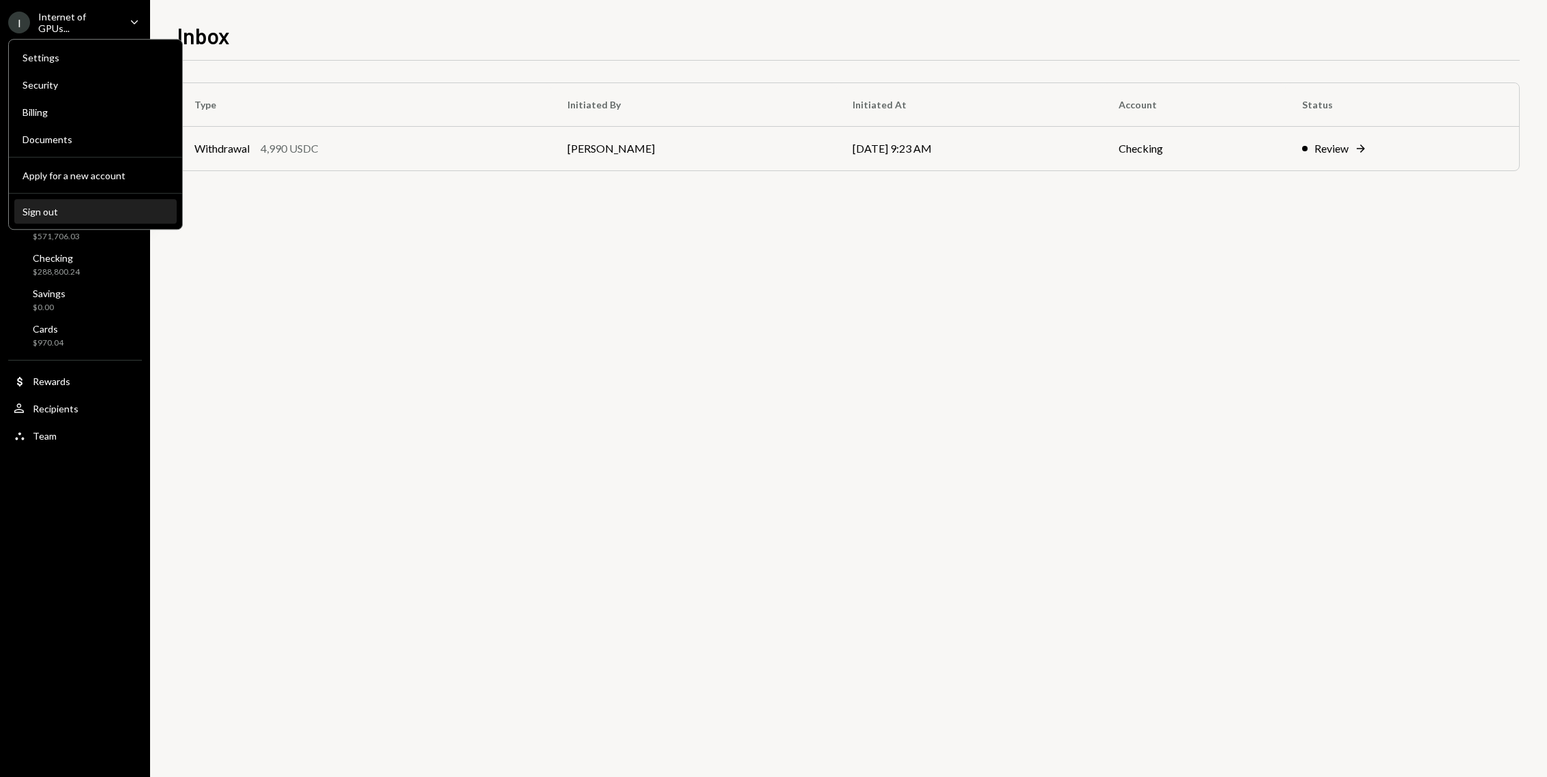
click at [78, 207] on div "Sign out" at bounding box center [96, 212] width 146 height 12
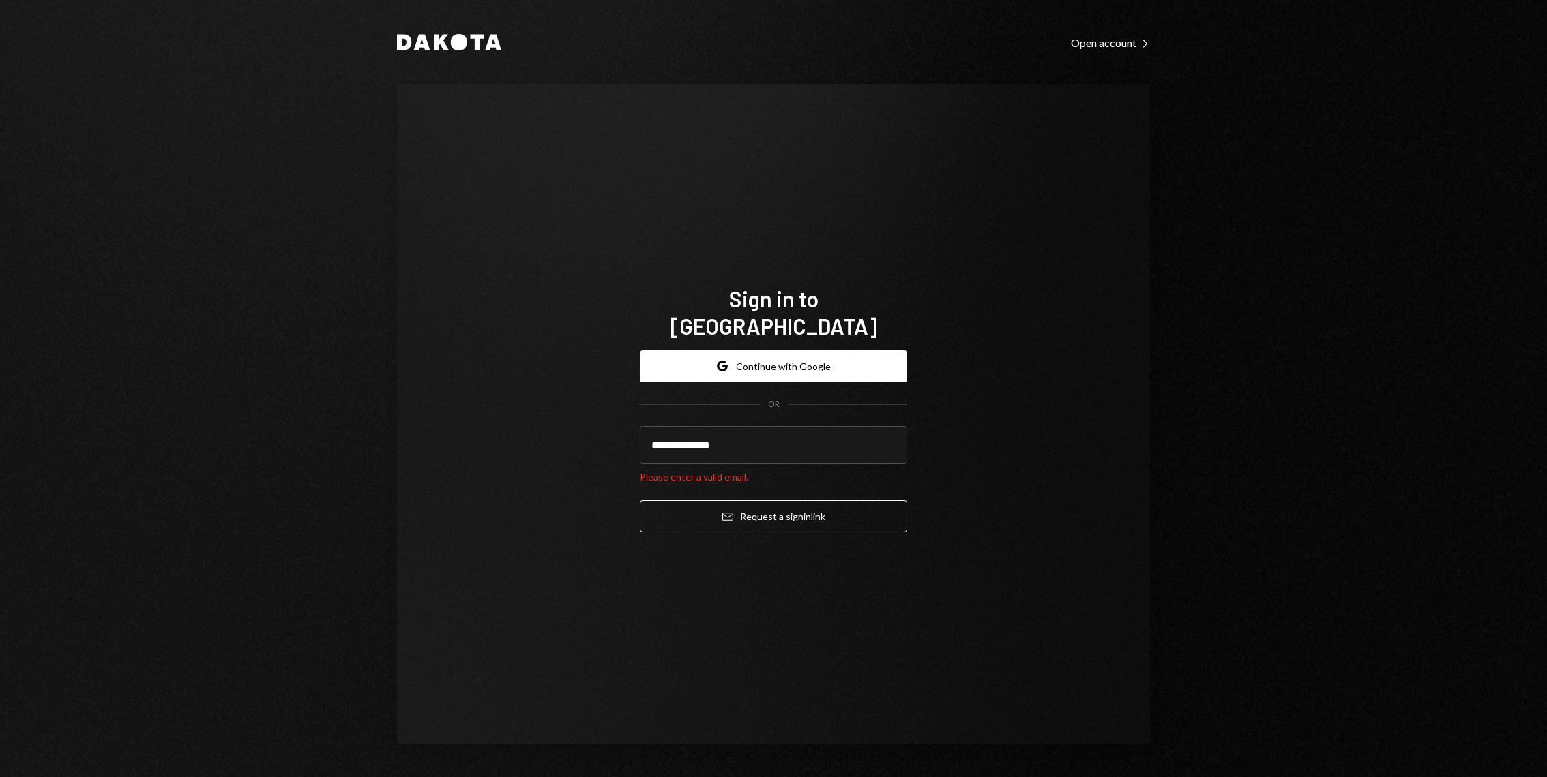
type input "**********"
click at [640, 501] on button "Email Request a sign in link" at bounding box center [773, 517] width 267 height 32
